Goal: Information Seeking & Learning: Find specific fact

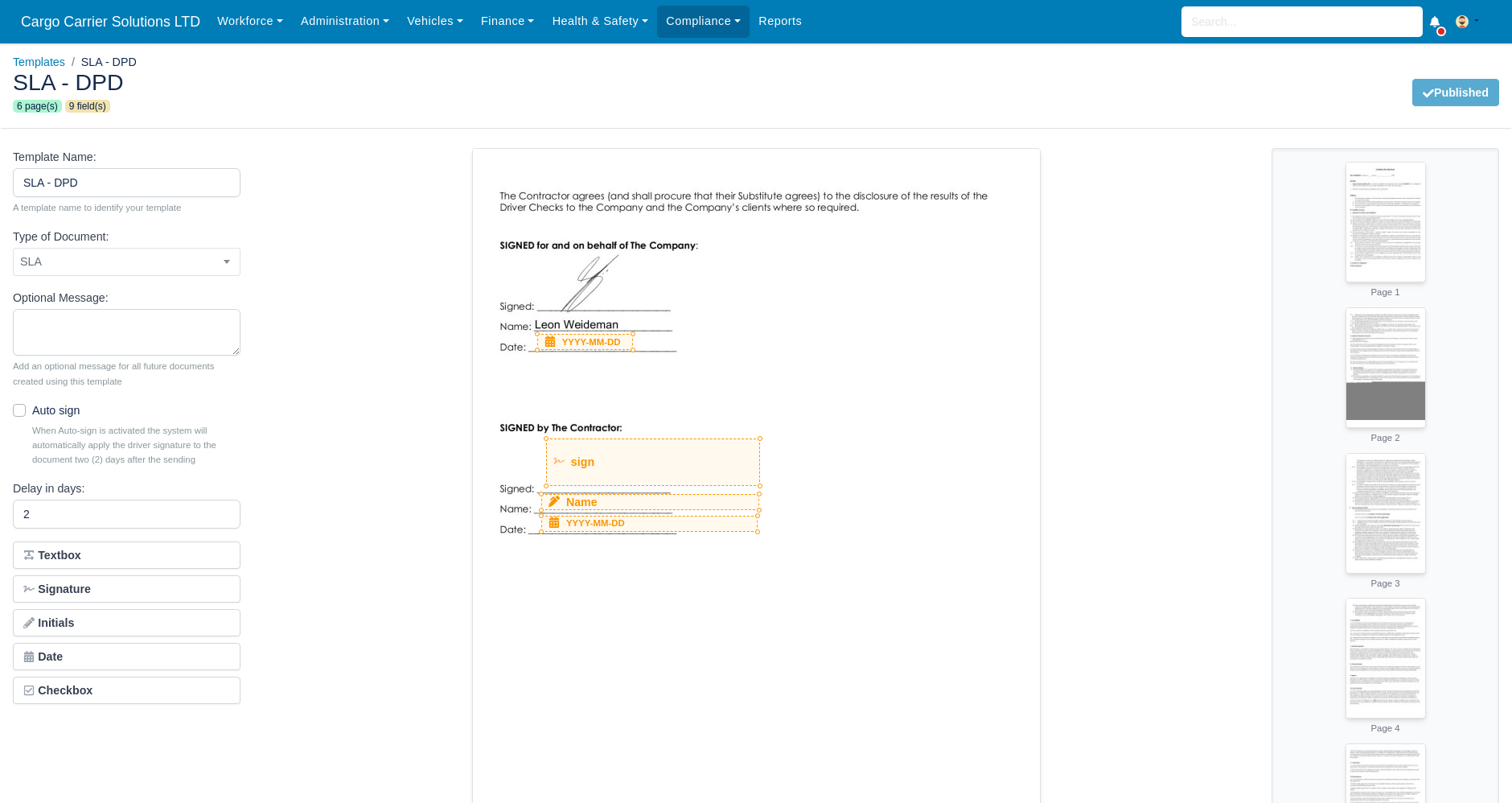
select select "sla"
click at [786, 18] on link "Reports" at bounding box center [780, 21] width 61 height 31
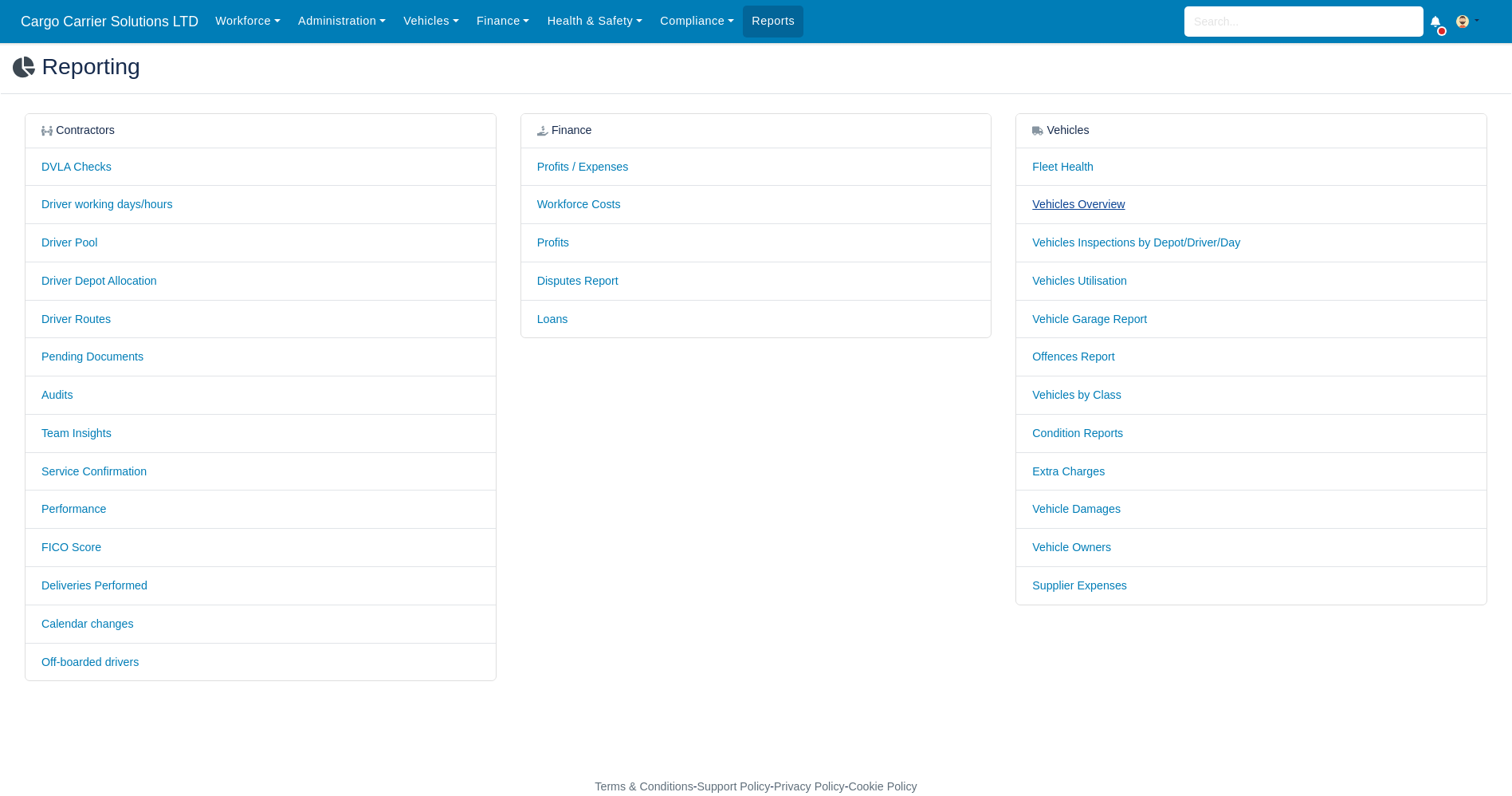
click at [1075, 203] on link "Vehicles Overview" at bounding box center [1078, 204] width 93 height 13
click at [1077, 502] on link "Vehicle Damages" at bounding box center [1076, 508] width 88 height 13
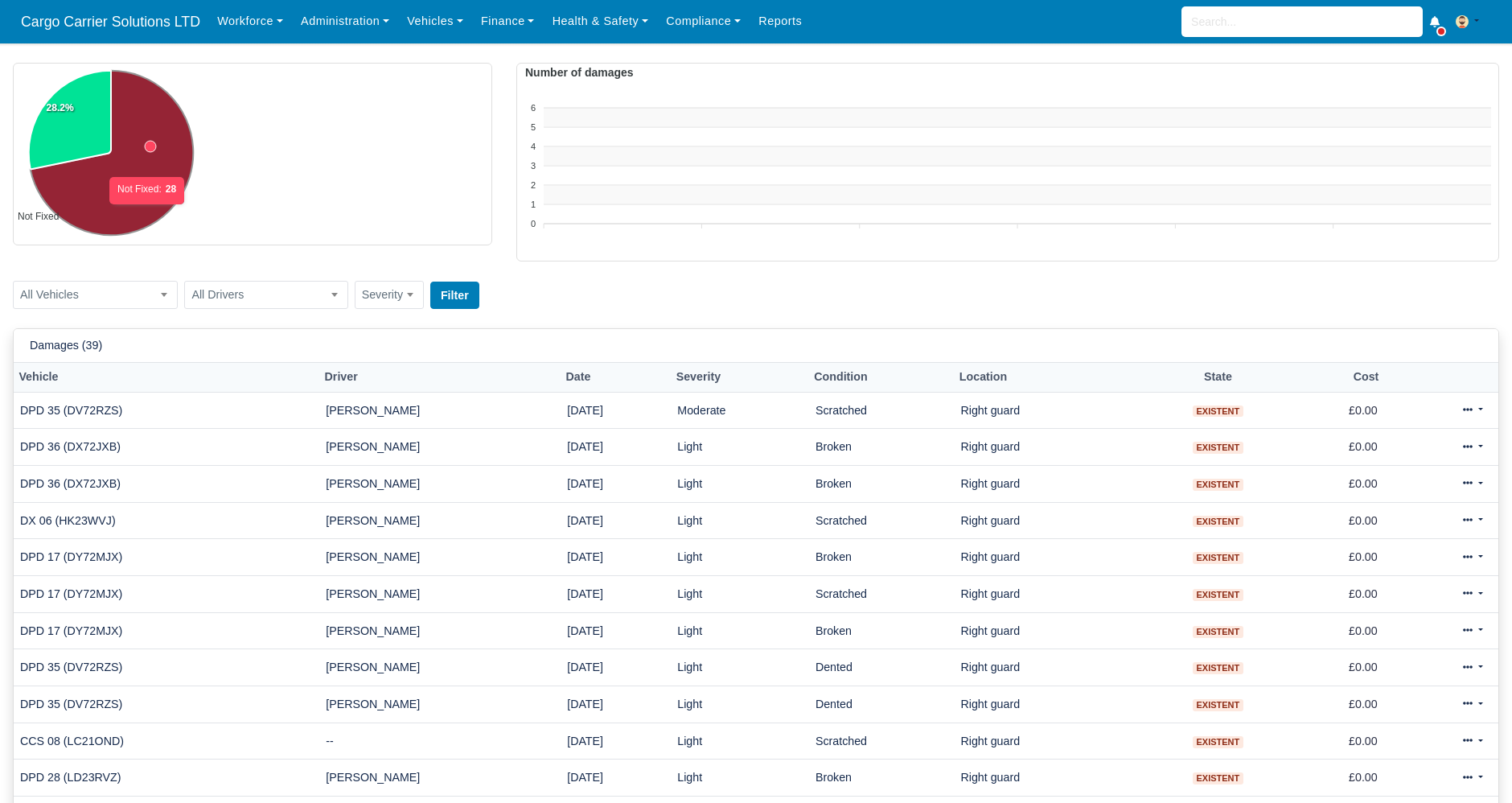
click at [148, 212] on icon at bounding box center [112, 153] width 163 height 165
click at [906, 418] on td "Scratched" at bounding box center [881, 410] width 146 height 37
click at [496, 13] on link "Finance" at bounding box center [507, 21] width 72 height 31
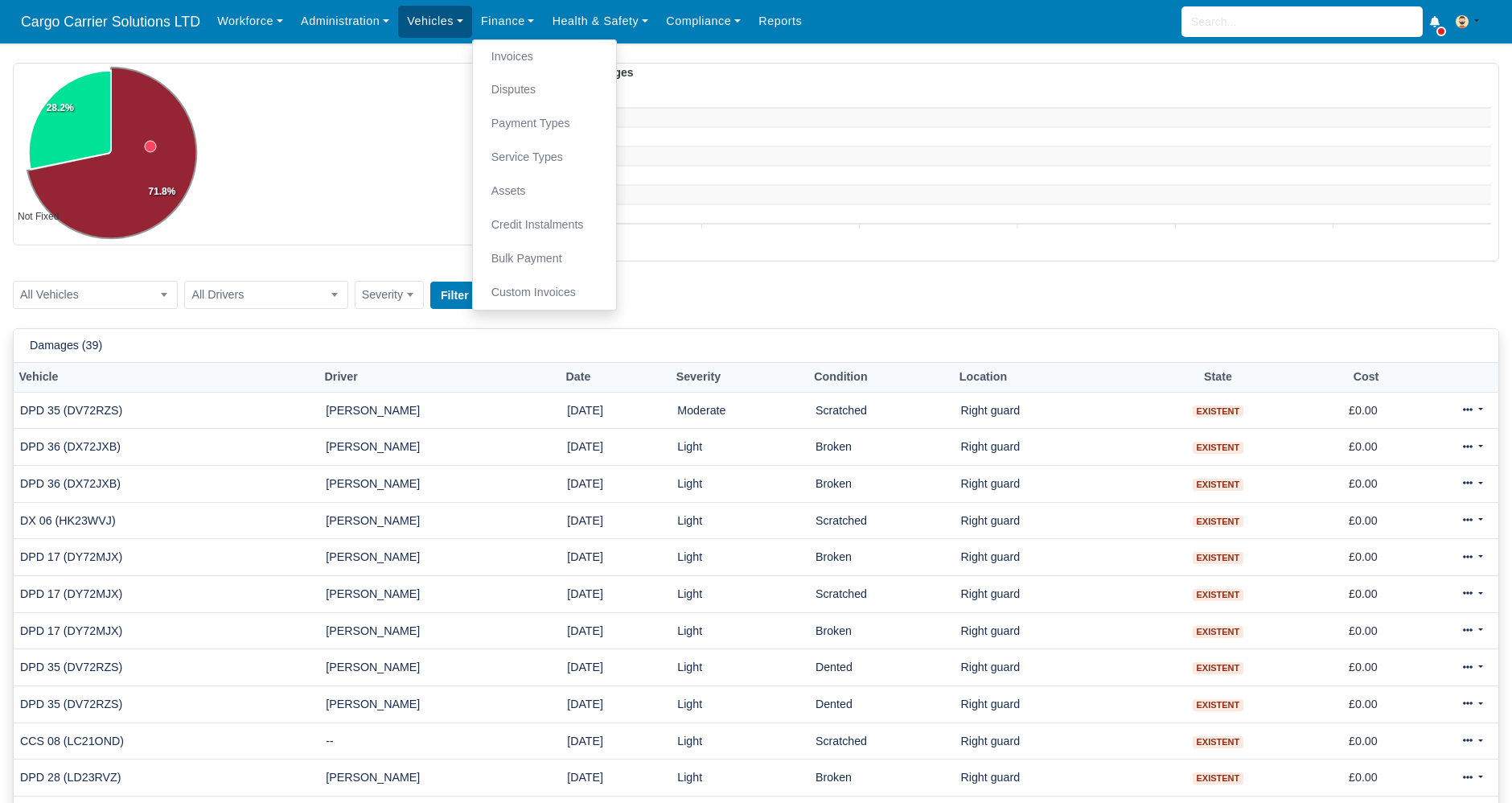
click at [444, 17] on link "Vehicles" at bounding box center [435, 21] width 74 height 31
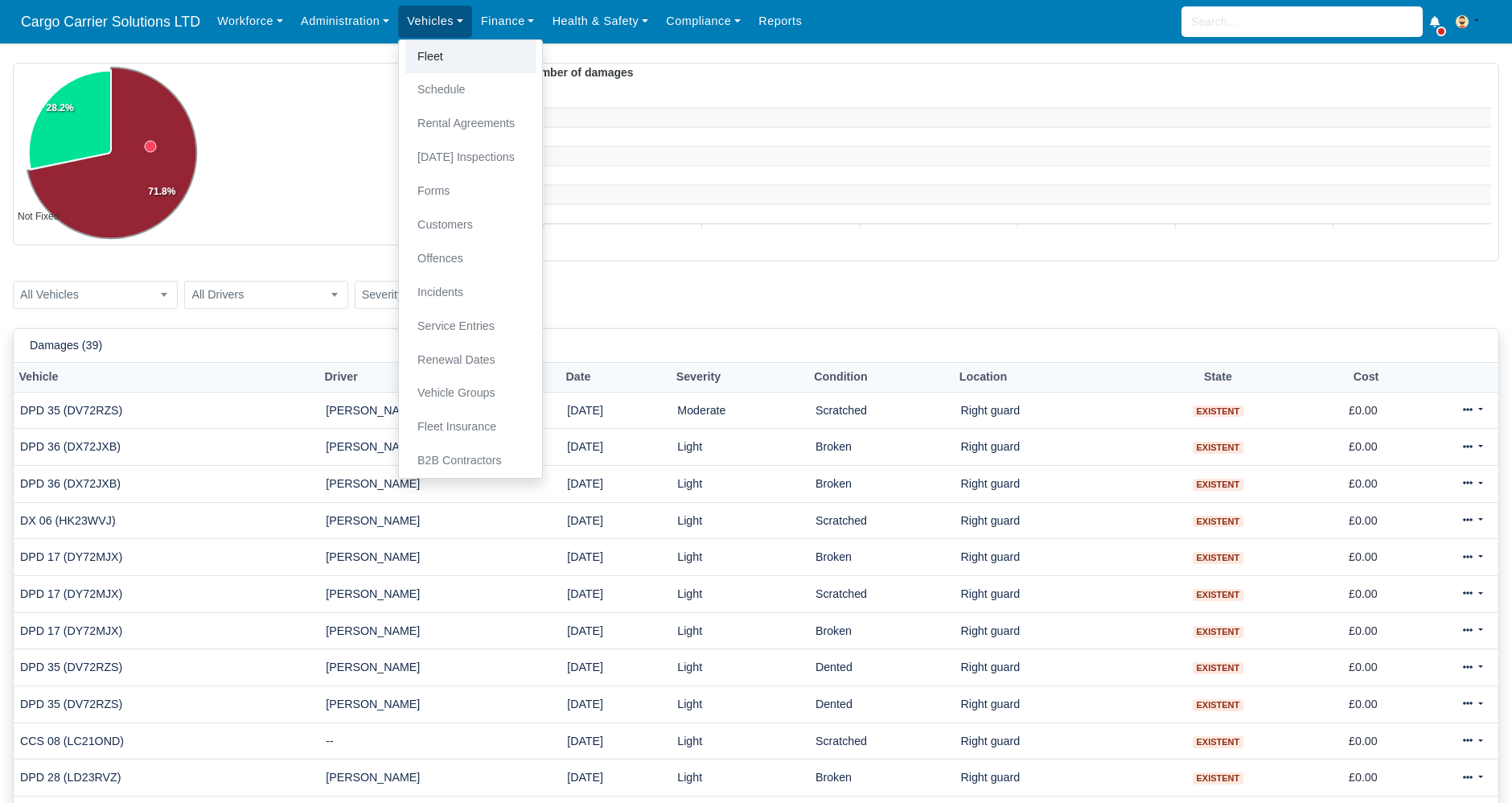
click at [453, 60] on link "Fleet" at bounding box center [470, 57] width 131 height 34
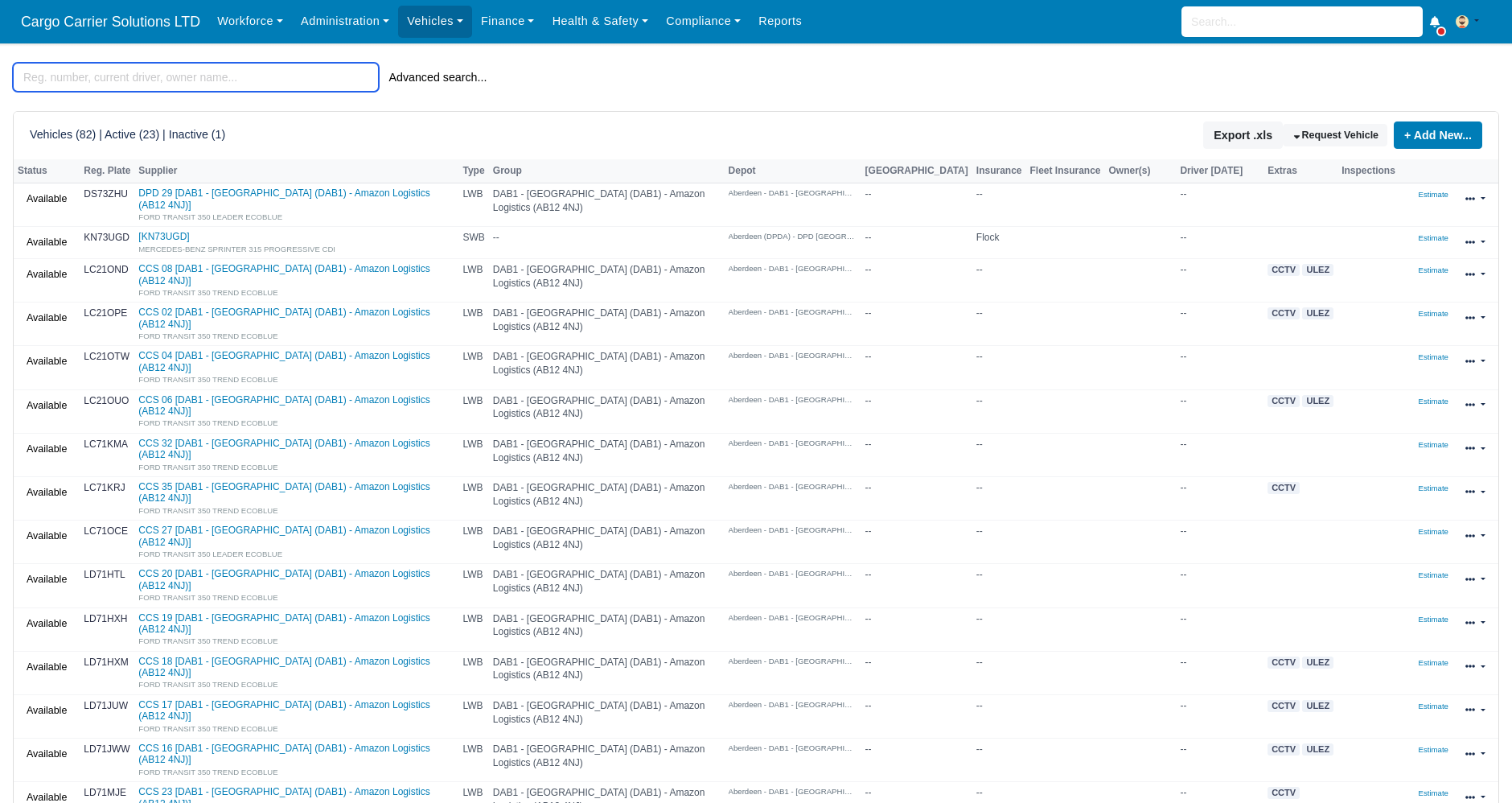
click at [218, 81] on input "search" at bounding box center [195, 77] width 366 height 29
click at [420, 79] on button "Advanced search..." at bounding box center [438, 77] width 119 height 27
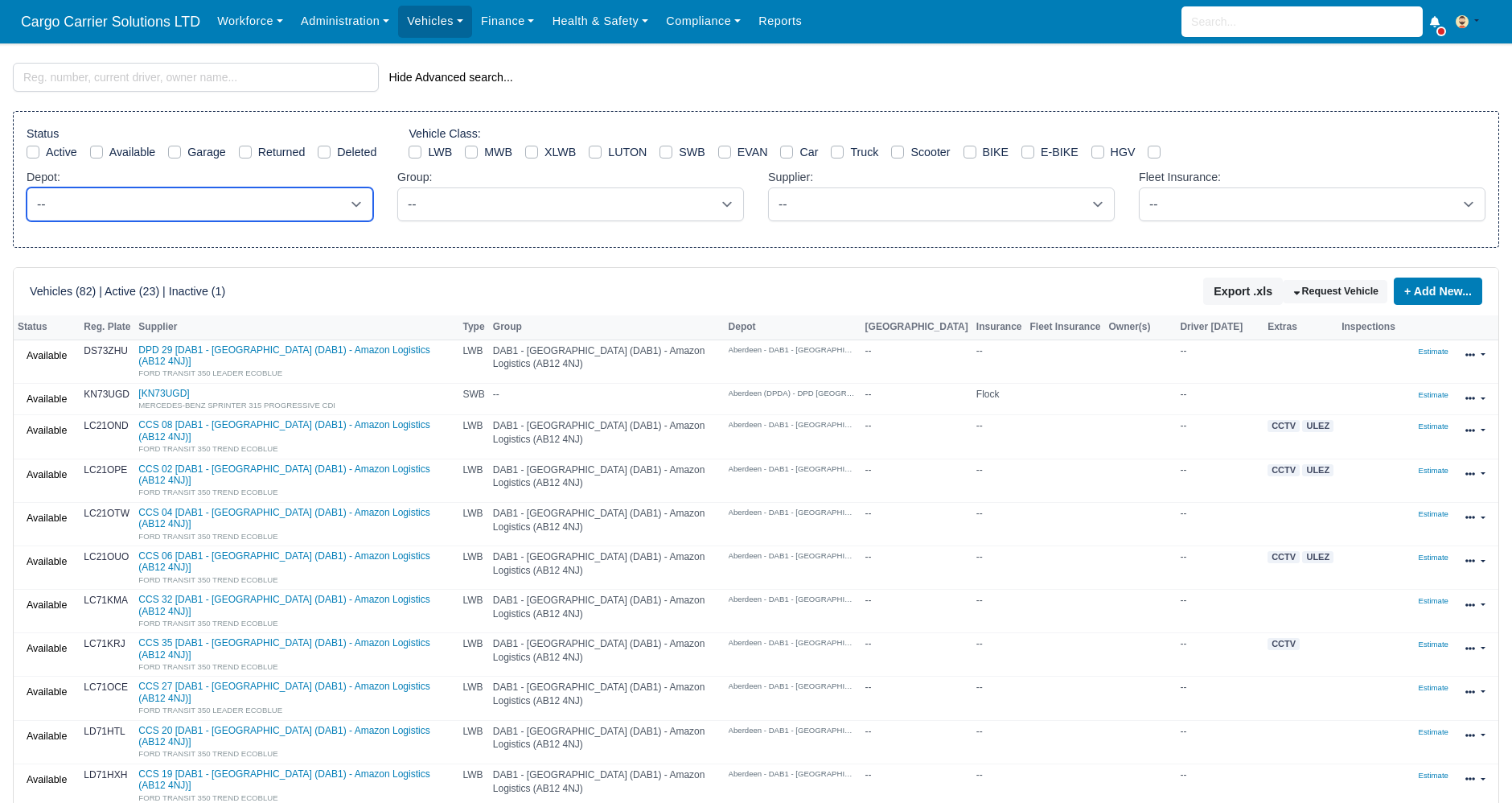
click at [344, 203] on select "-- -- Without Depot -- Aberdeen - DAB1 - Aberdeen (DAB1) - Amazon Logistics (AB…" at bounding box center [200, 204] width 346 height 34
select select "3"
click at [27, 187] on select "-- -- Without Depot -- Aberdeen - DAB1 - Aberdeen (DAB1) - Amazon Logistics (AB…" at bounding box center [200, 204] width 346 height 34
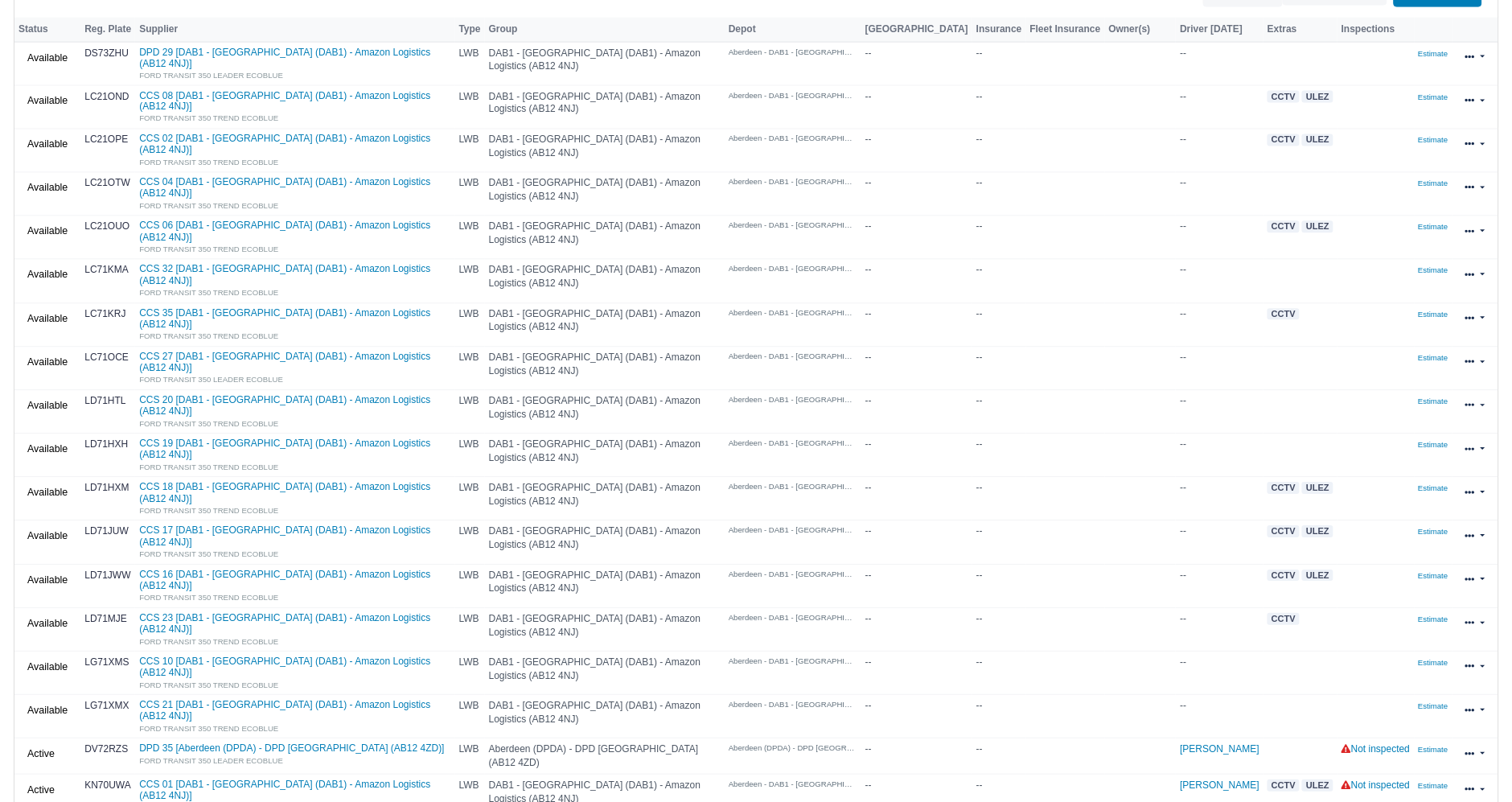
scroll to position [297, 0]
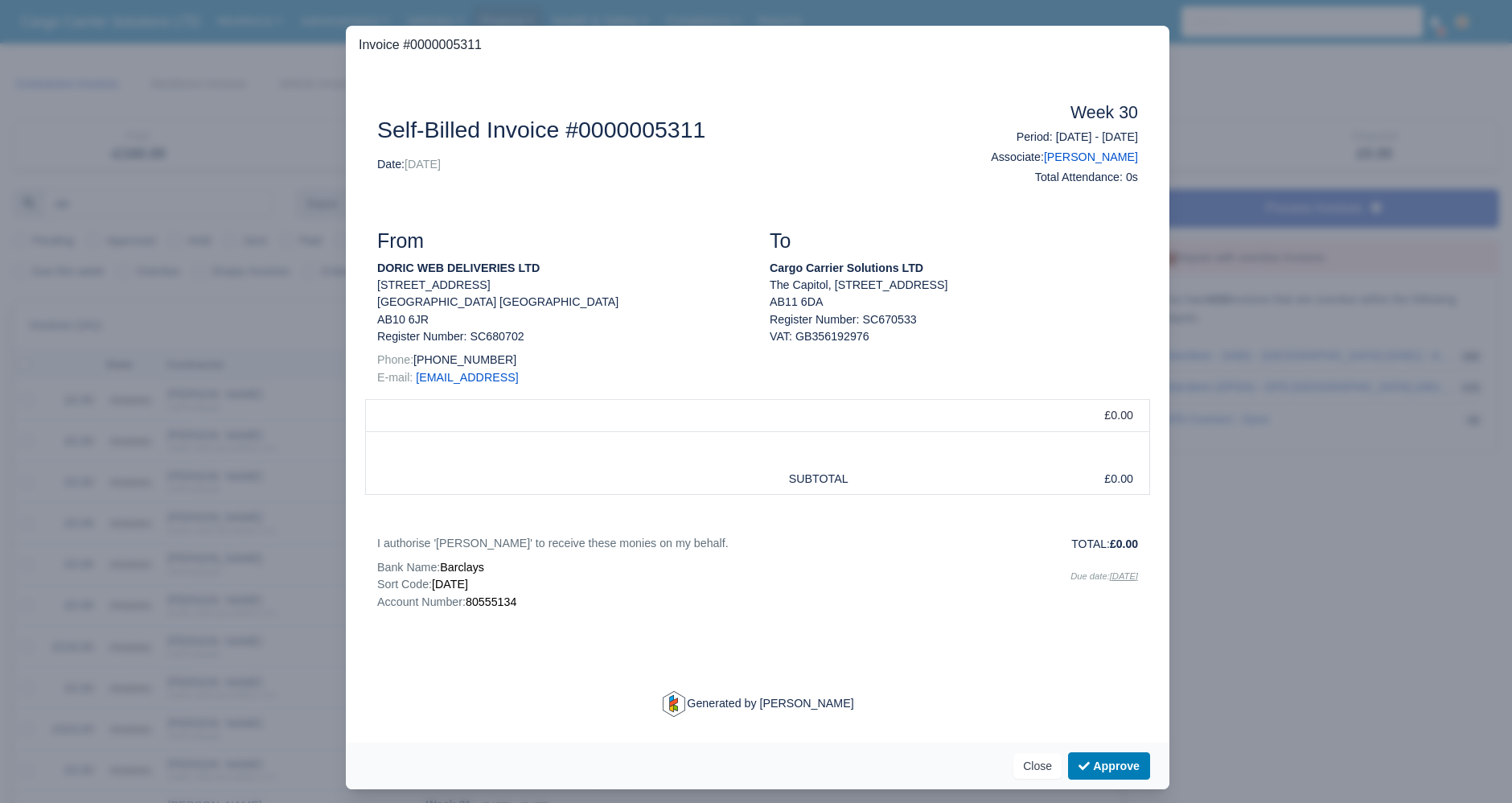
select select "25"
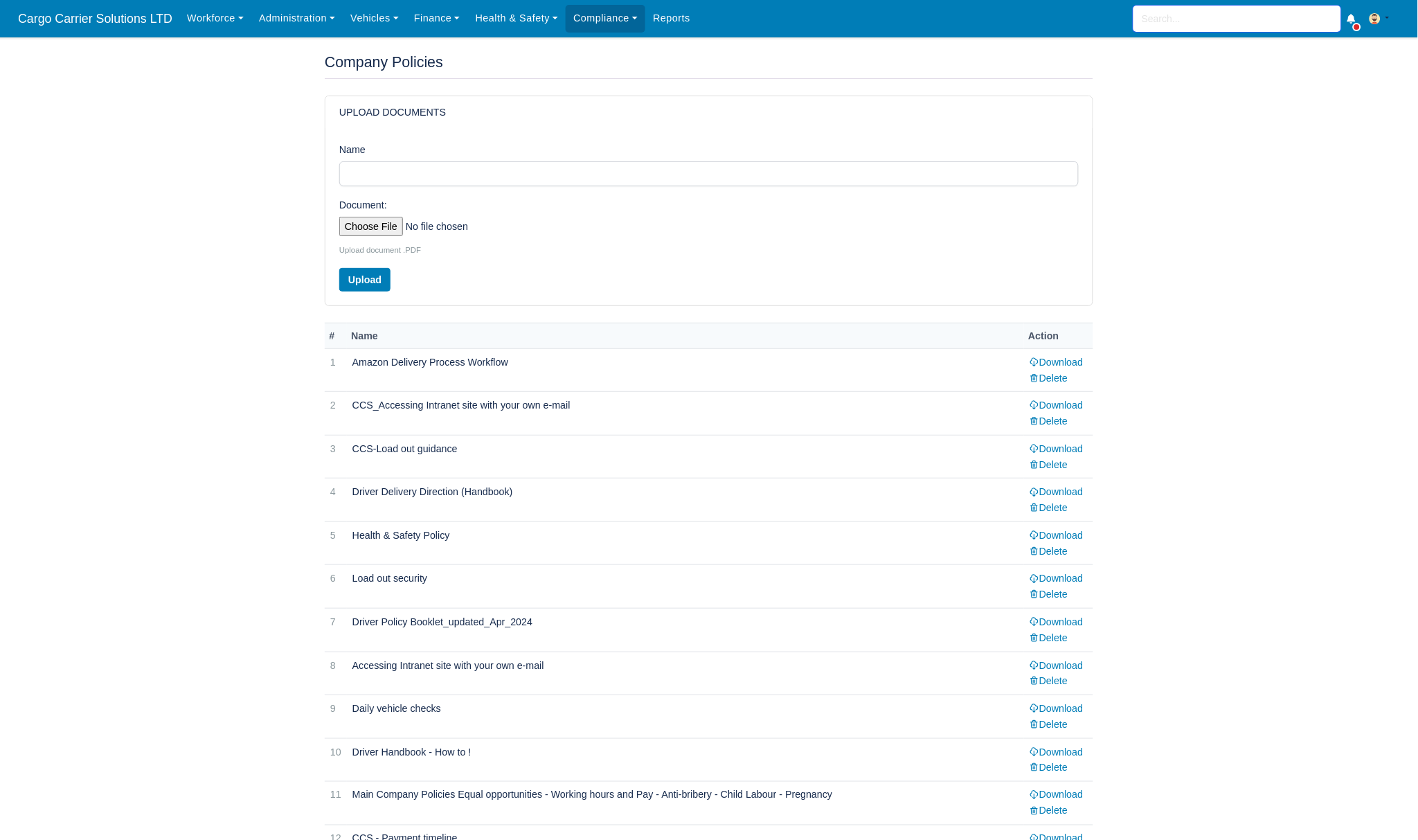
click at [1214, 22] on input "search" at bounding box center [1237, 19] width 207 height 26
type input "[PERSON_NAME]"
type input "nils"
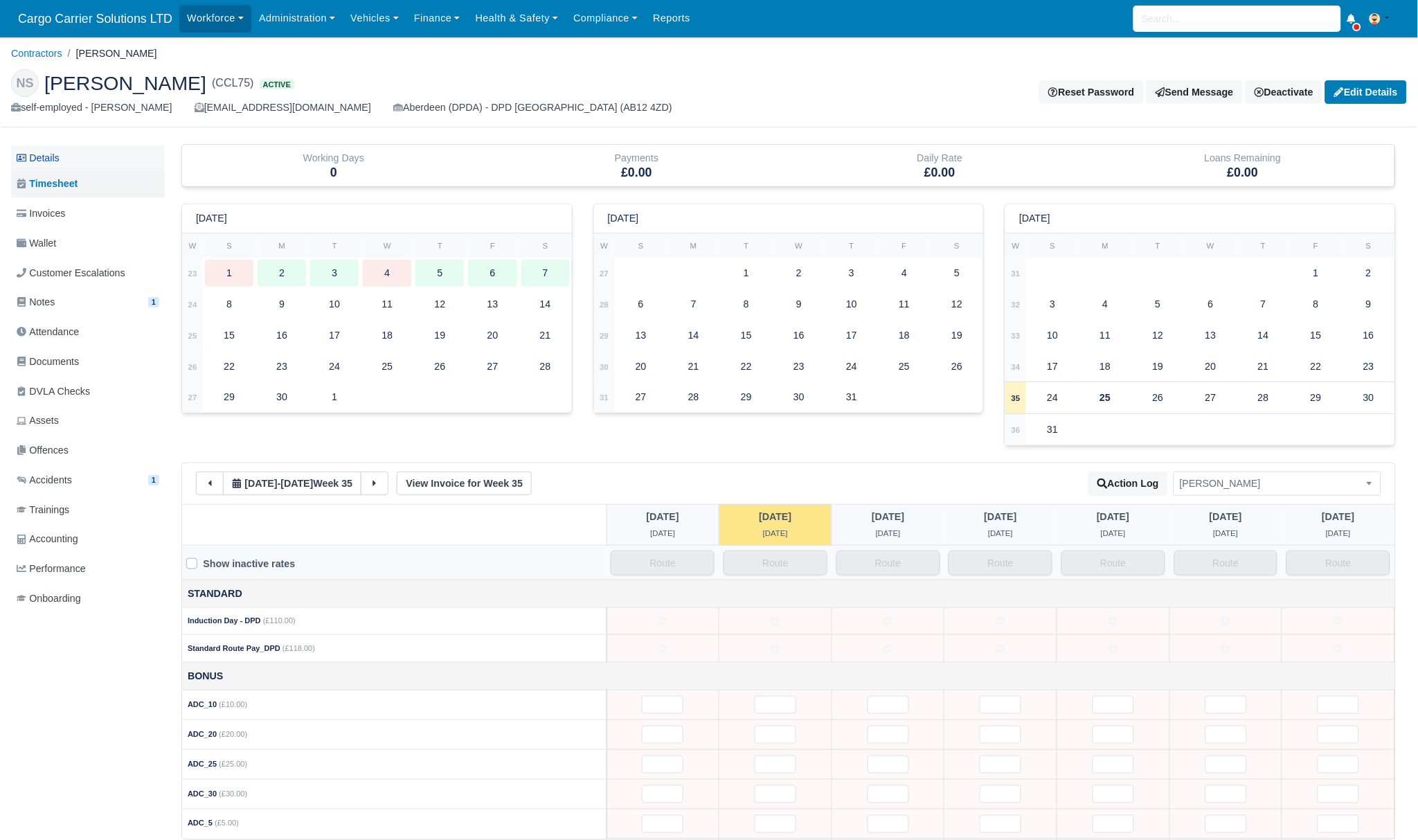
click at [91, 146] on link "Details" at bounding box center [88, 157] width 154 height 25
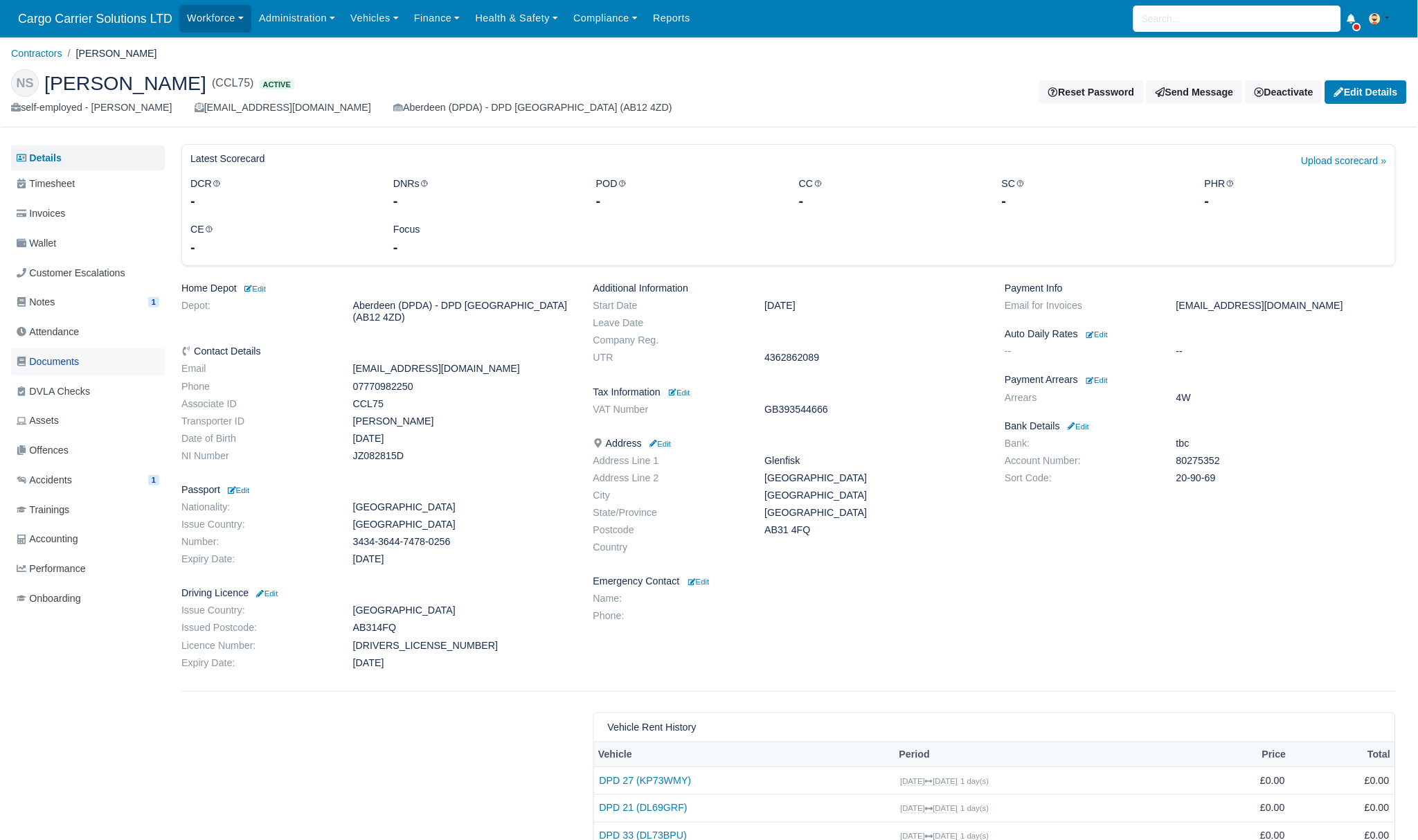
click at [49, 355] on span "Documents" at bounding box center [48, 362] width 62 height 16
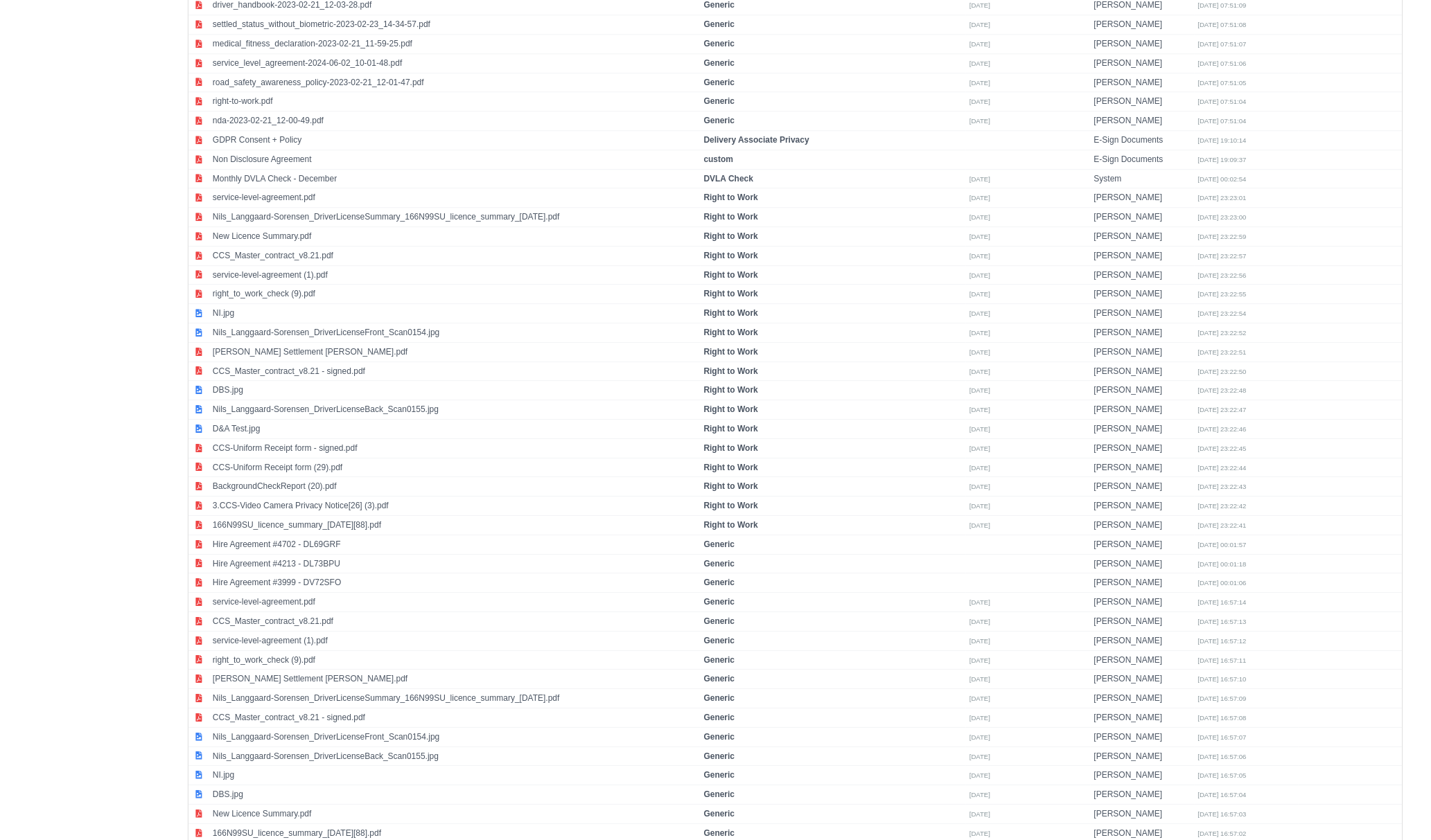
scroll to position [1164, 0]
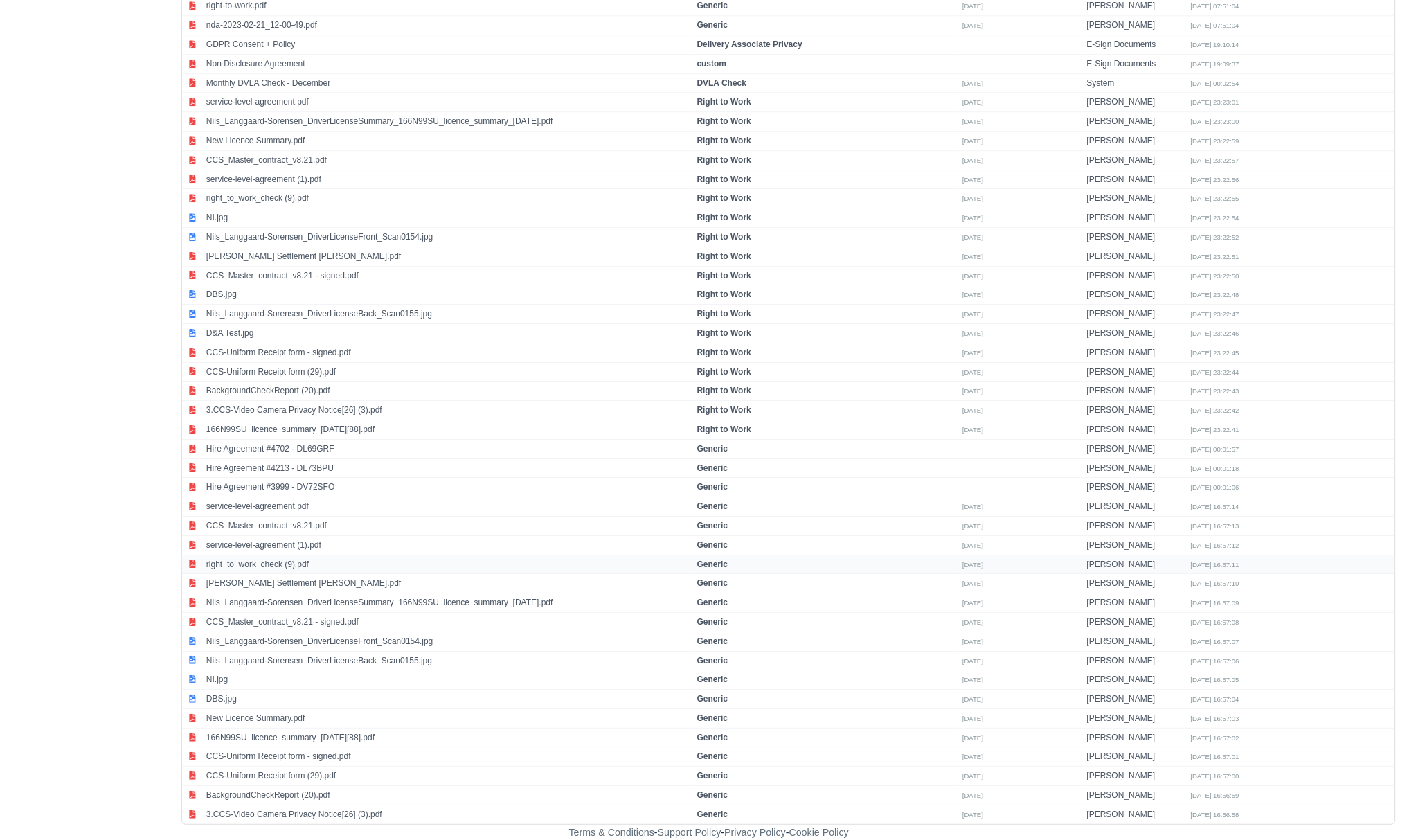
click at [276, 558] on td "right_to_work_check (9).pdf" at bounding box center [448, 564] width 491 height 20
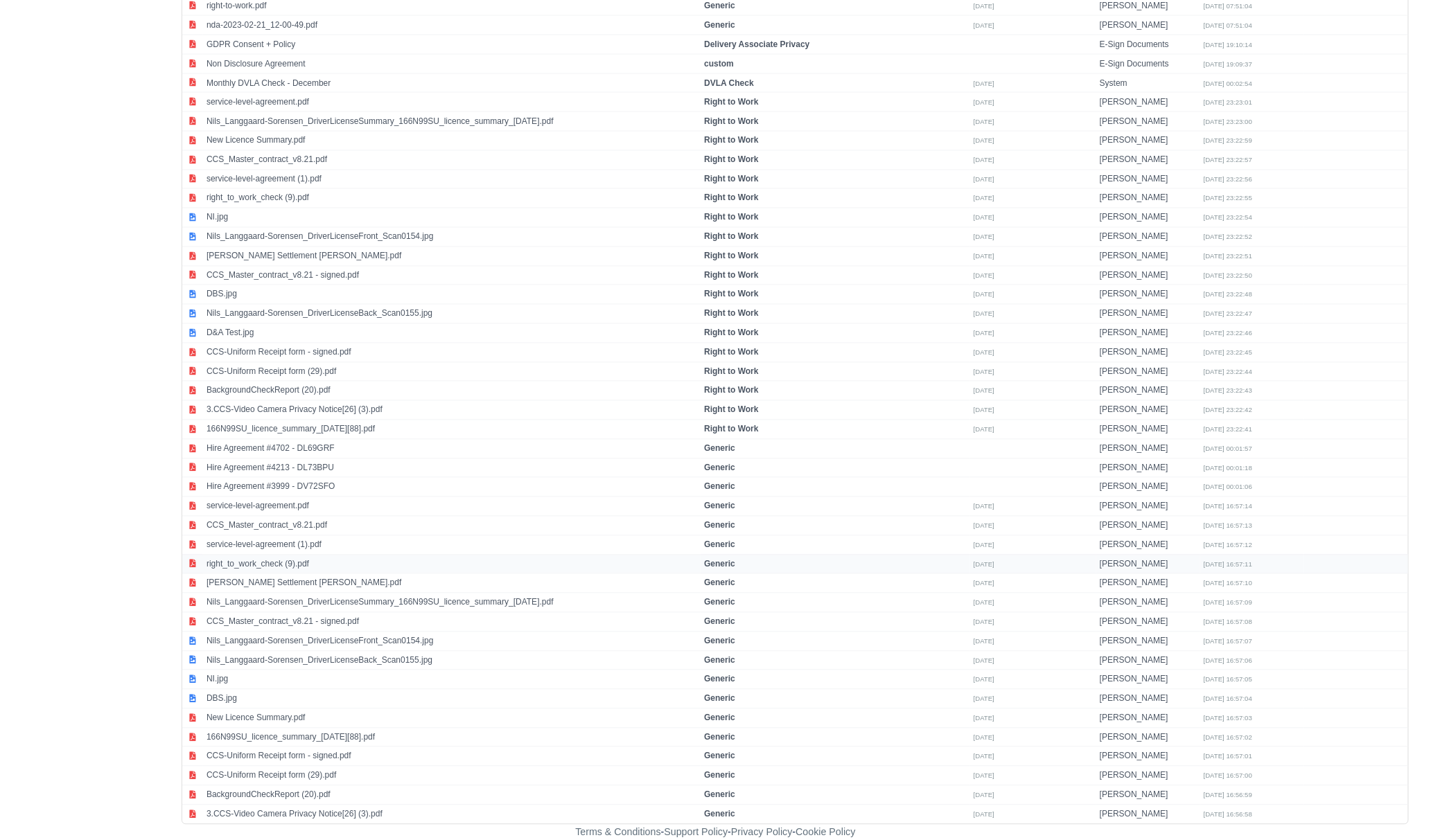
select select "generic"
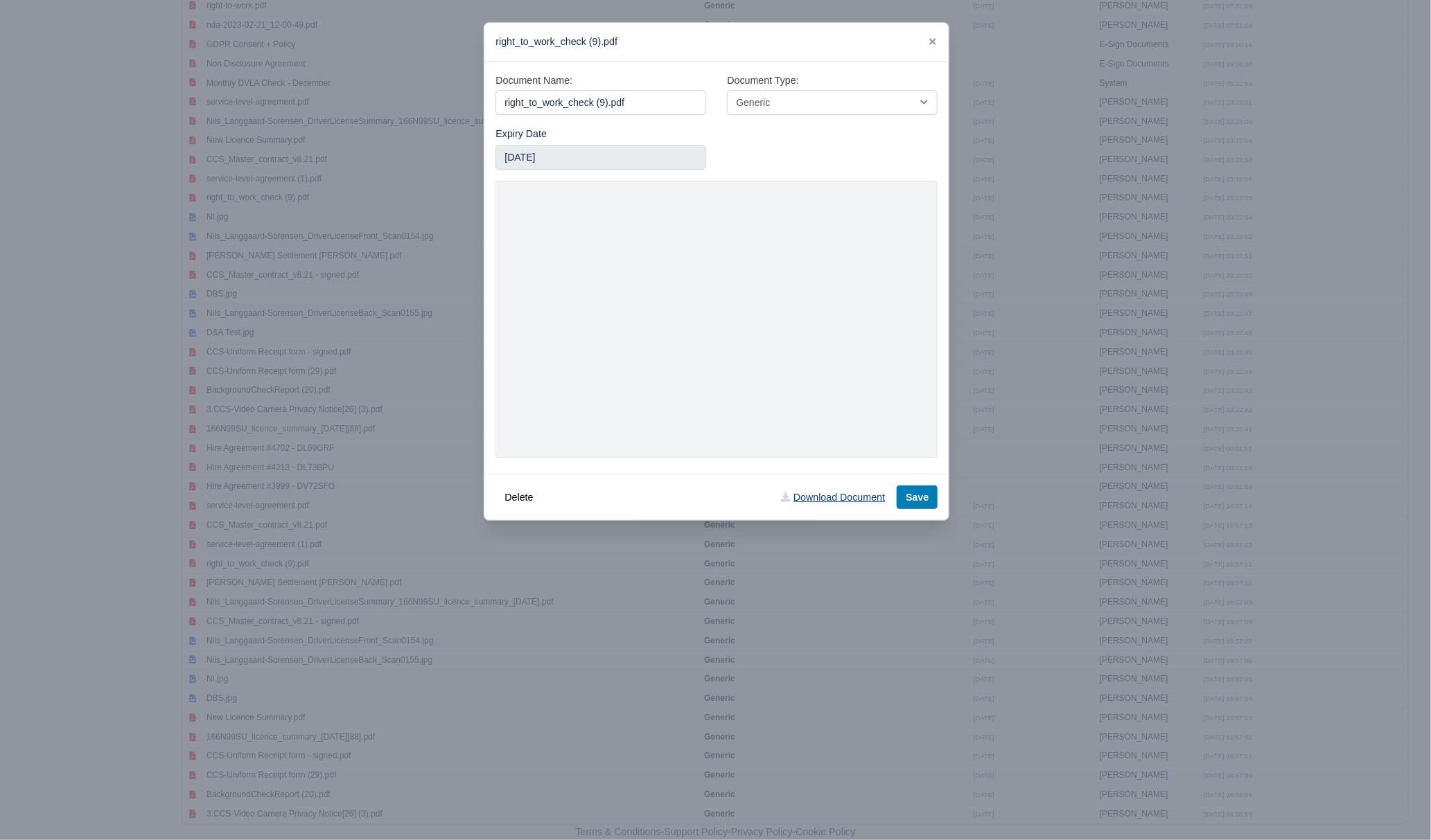
click at [850, 506] on link "Download Document" at bounding box center [833, 497] width 122 height 23
click at [930, 42] on icon at bounding box center [932, 41] width 9 height 9
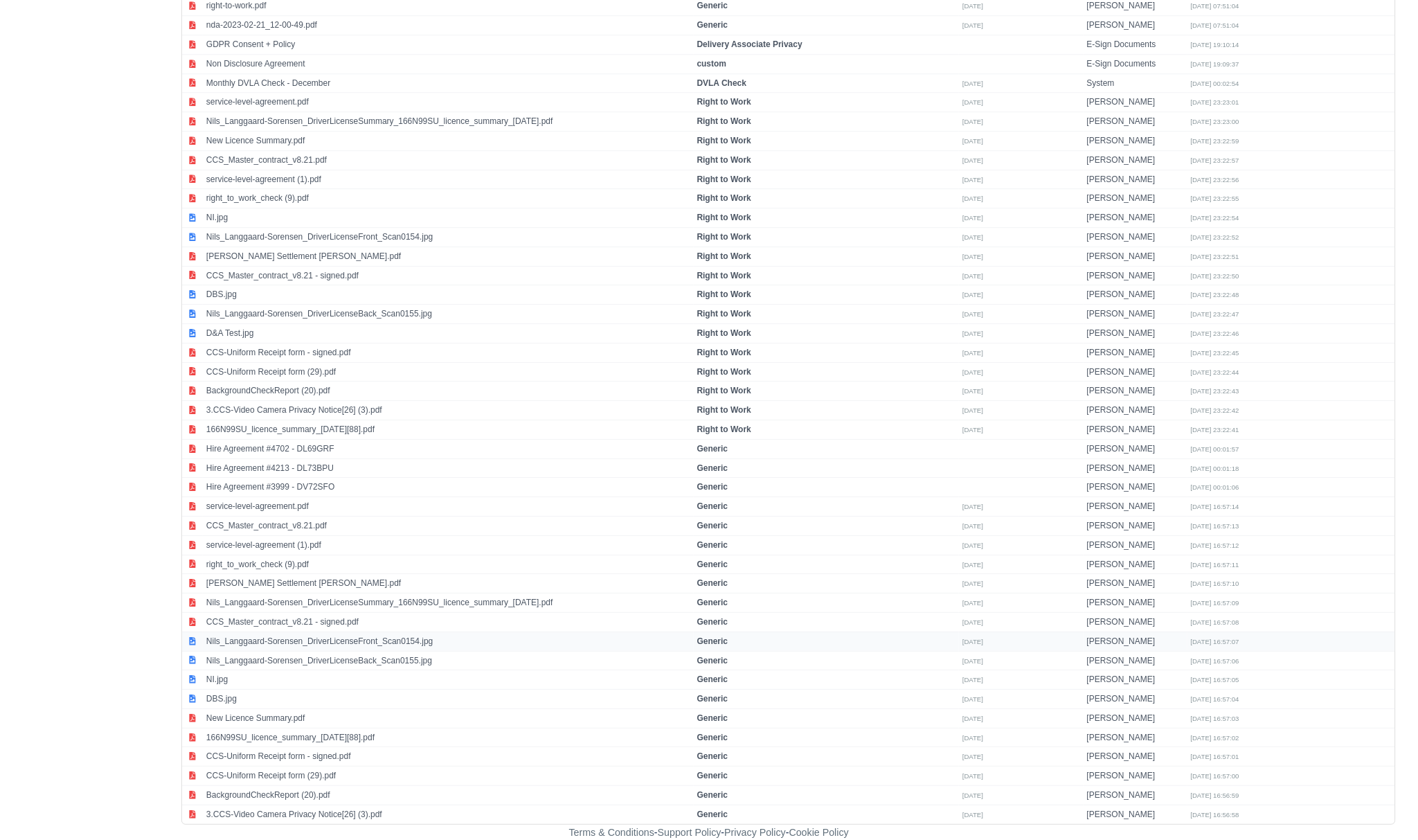
click at [285, 641] on td "Nils_Langgaard-Sorensen_DriverLicenseFront_Scan0154.jpg" at bounding box center [448, 641] width 491 height 20
select select "generic"
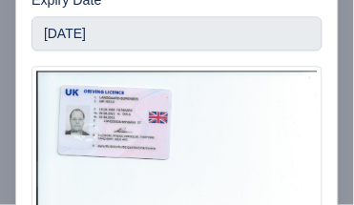
scroll to position [265, 0]
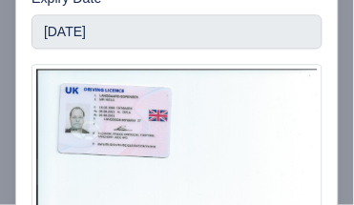
type input "Nils_Langgaard-Sorensen_DriverLicenseFront_Scan0154.jpgAB31"
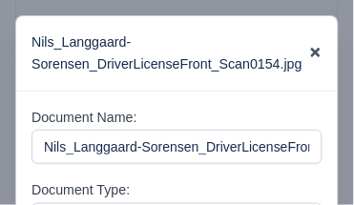
click at [313, 53] on icon at bounding box center [316, 54] width 10 height 10
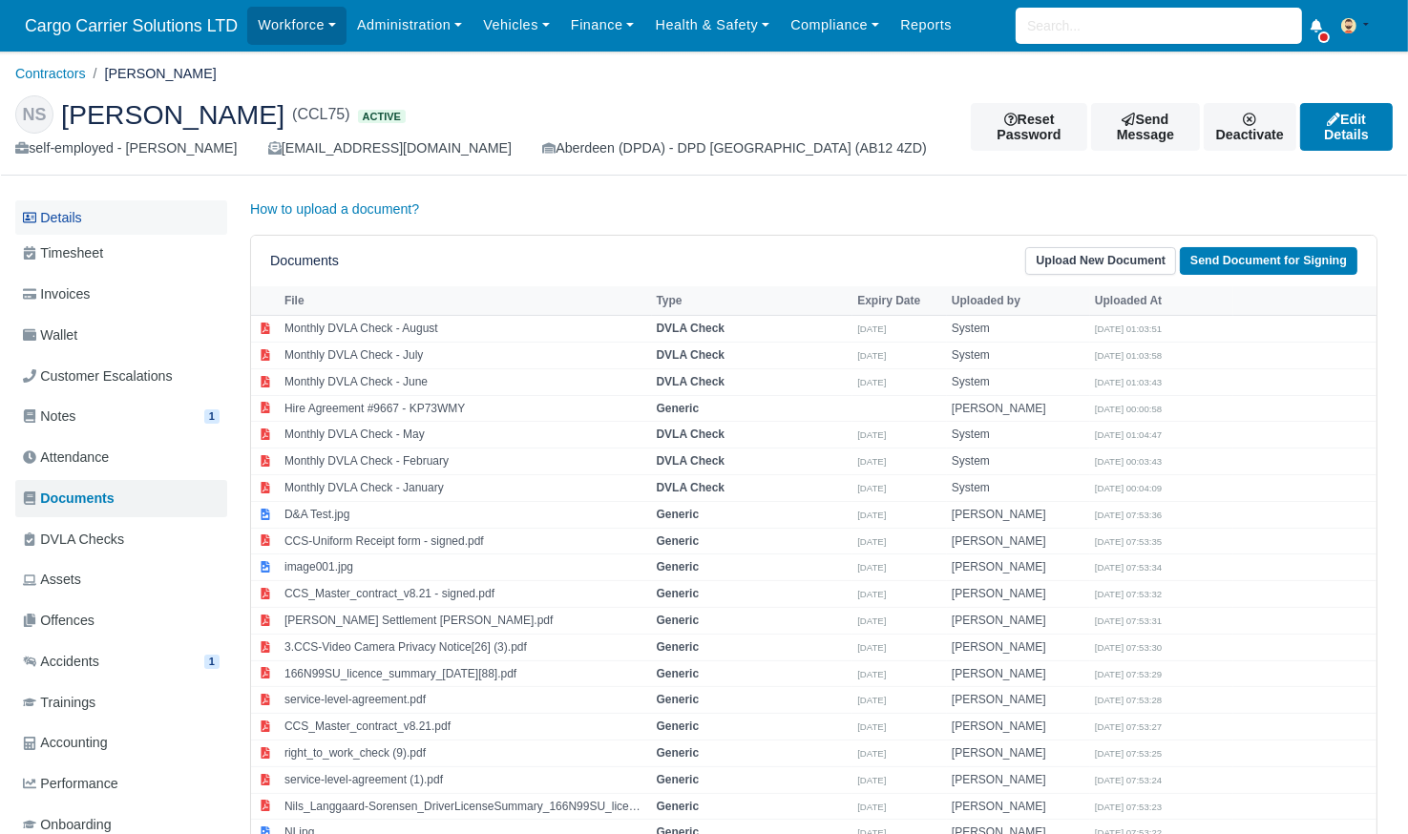
click at [76, 226] on link "Details" at bounding box center [121, 217] width 212 height 35
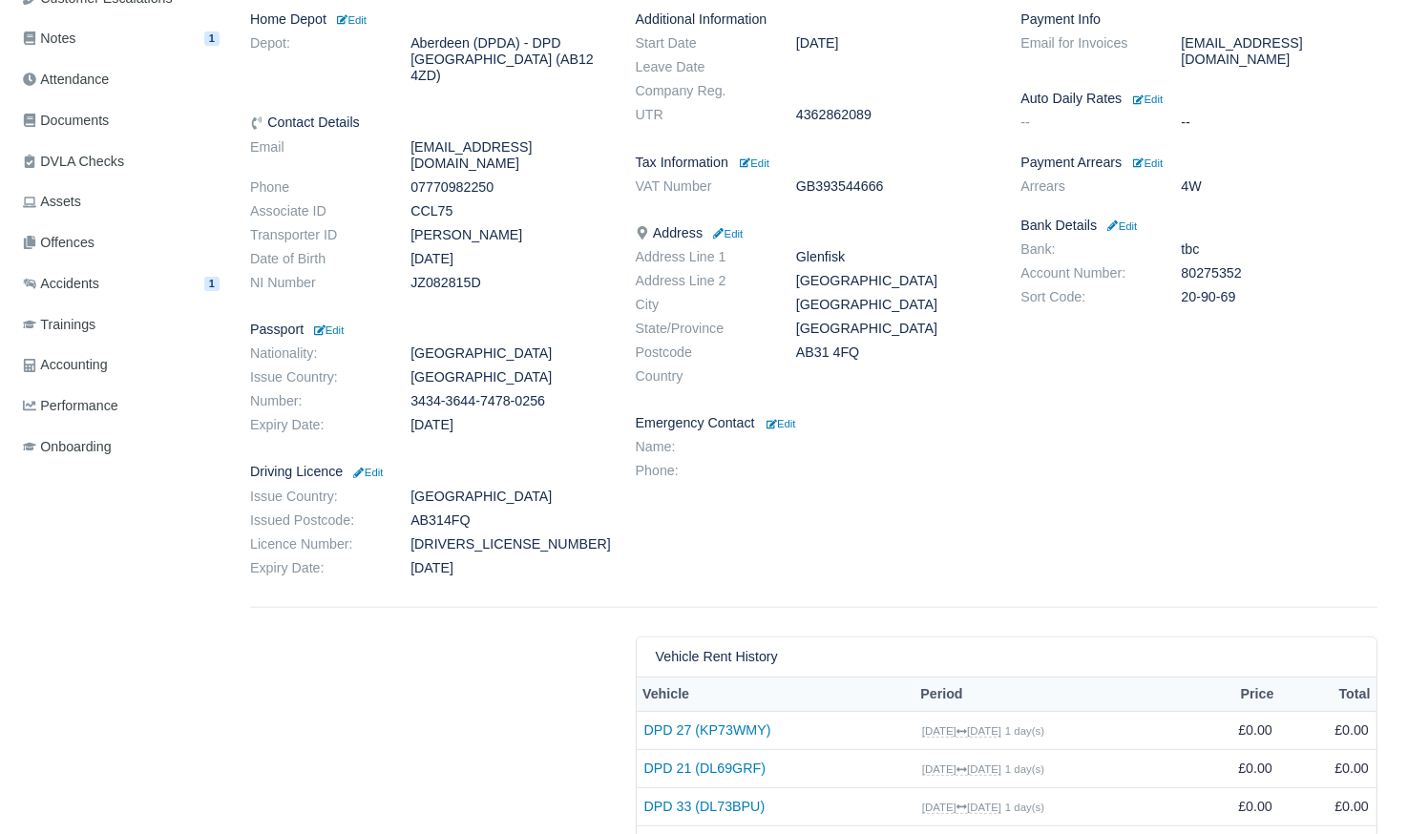
scroll to position [382, 0]
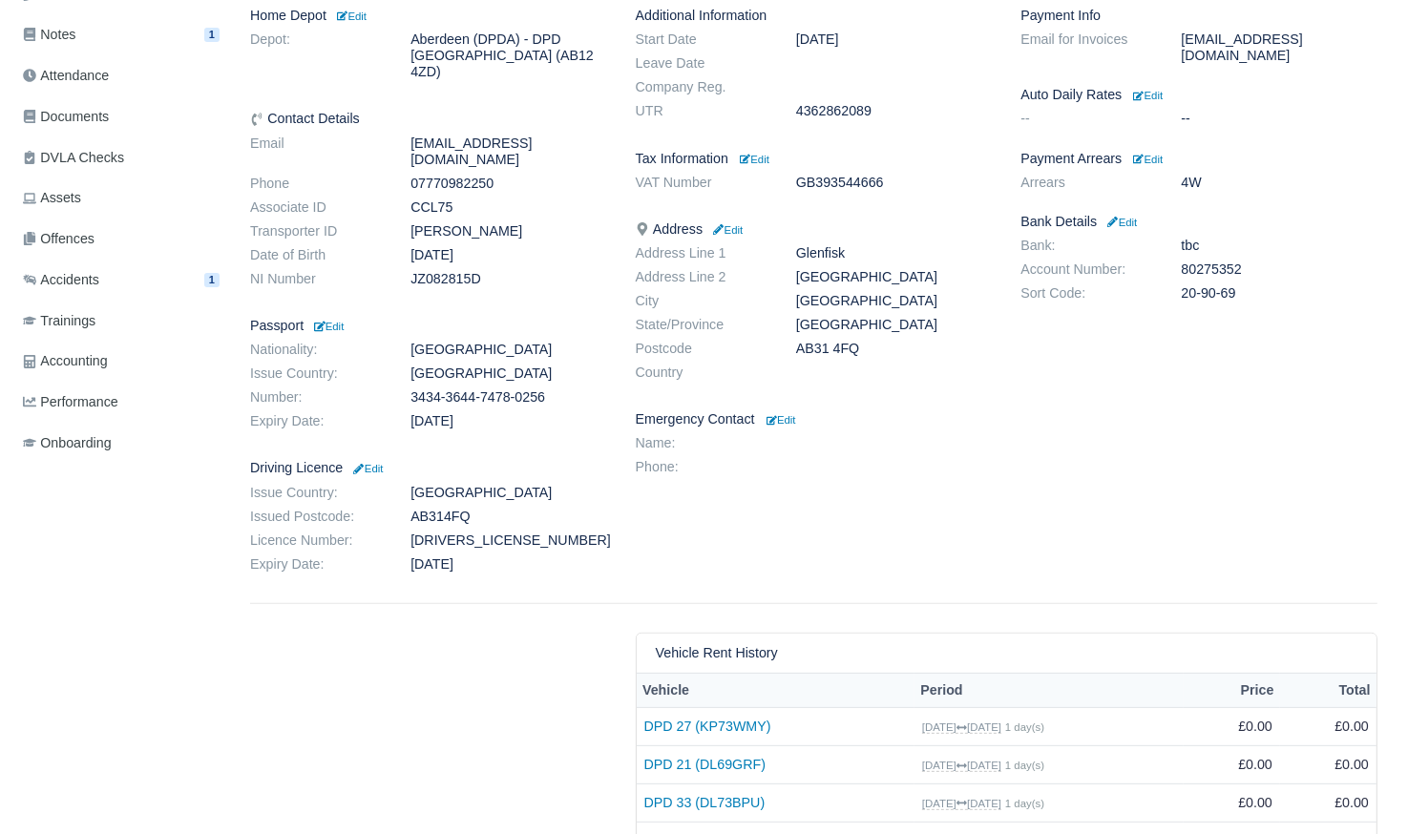
click at [465, 533] on dd "[DRIVERS_LICENSE_NUMBER]" at bounding box center [508, 541] width 224 height 16
copy dd "[DRIVERS_LICENSE_NUMBER]"
